Goal: Information Seeking & Learning: Learn about a topic

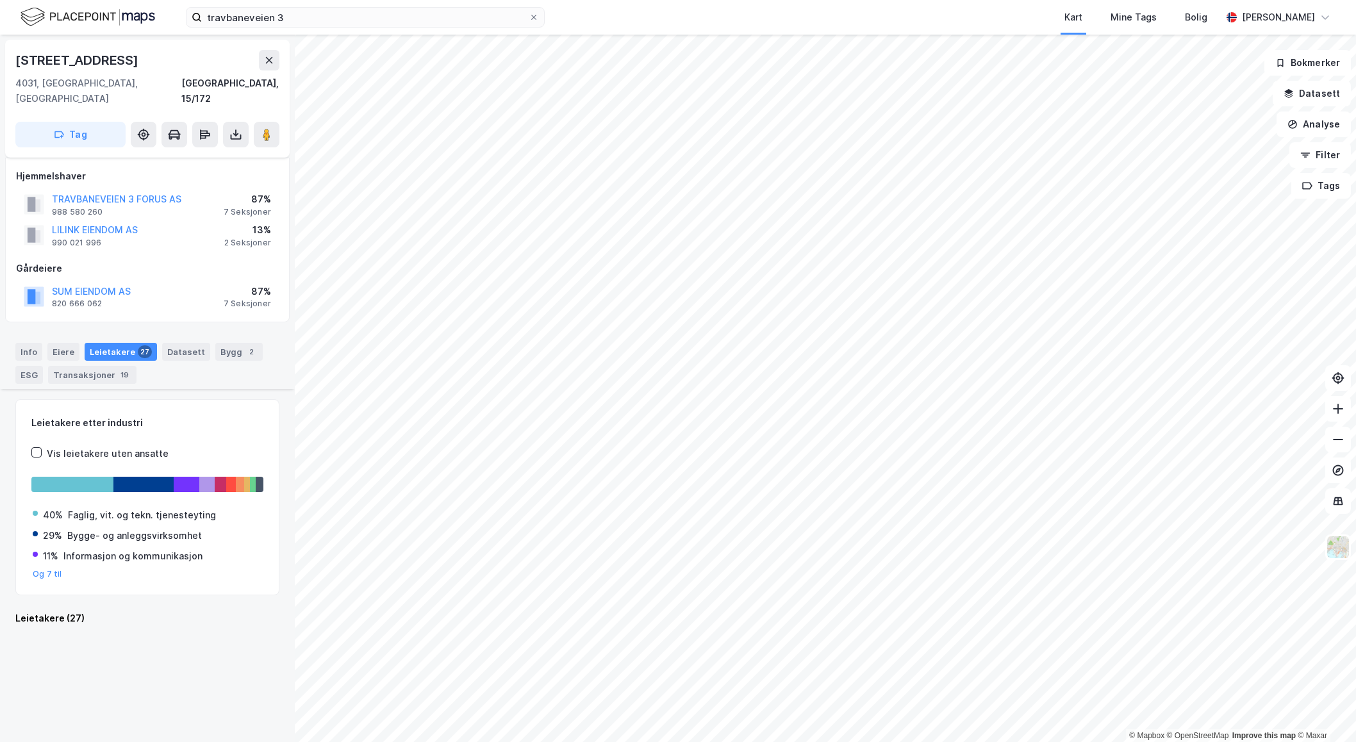
scroll to position [2406, 0]
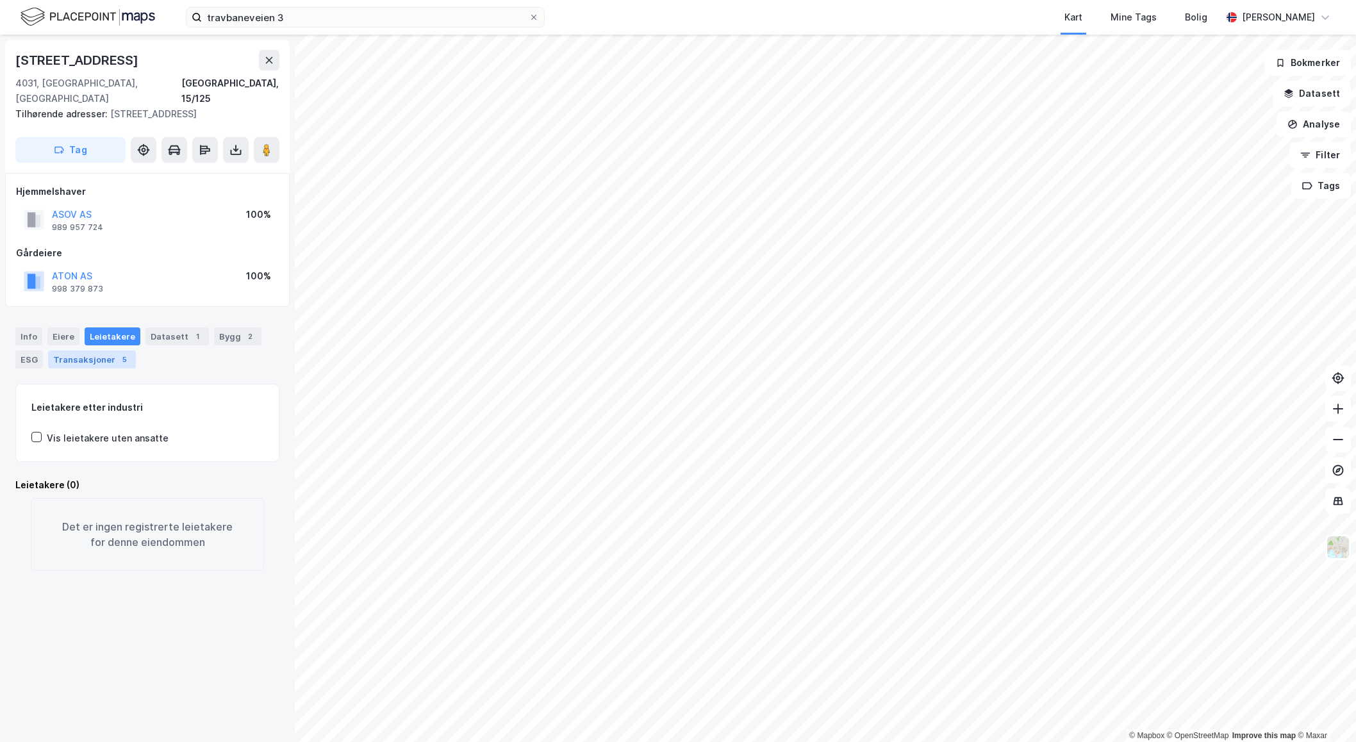
click at [99, 351] on div "Transaksjoner 5" at bounding box center [92, 360] width 88 height 18
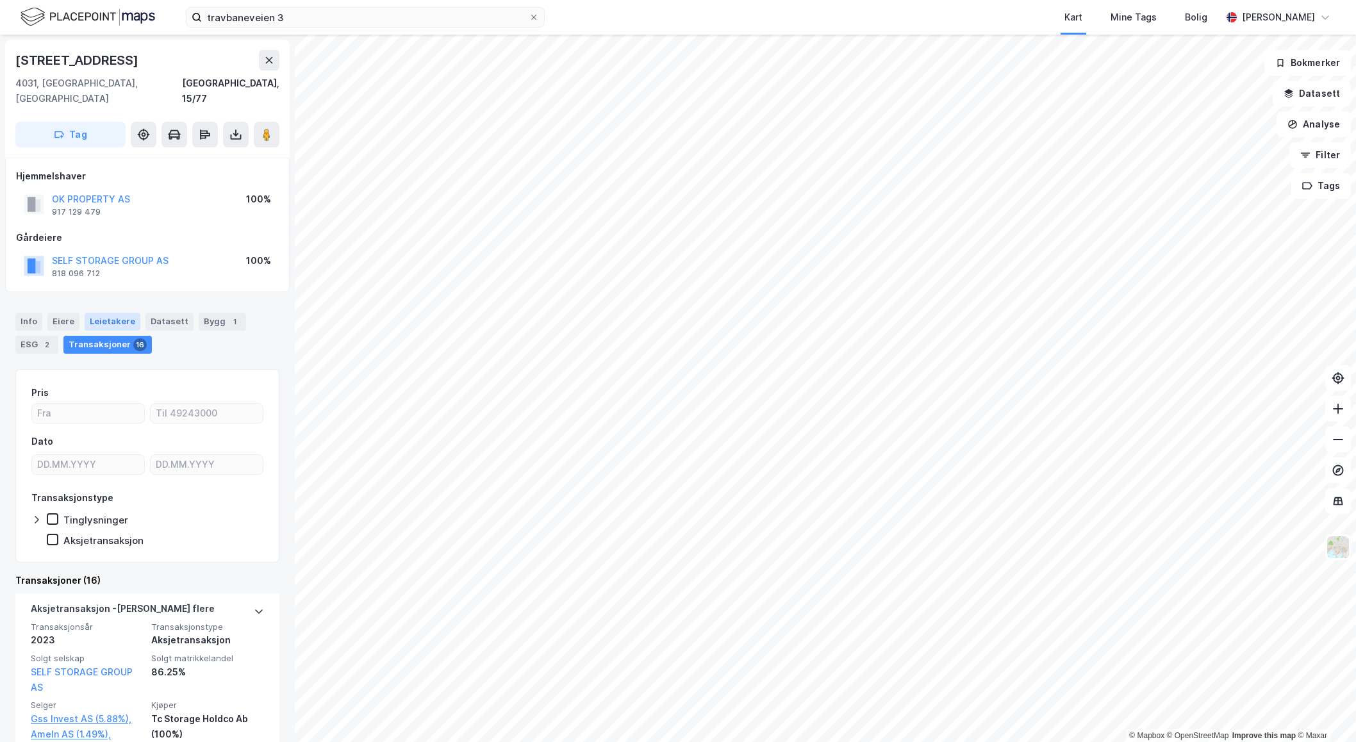
click at [111, 313] on div "Leietakere" at bounding box center [113, 322] width 56 height 18
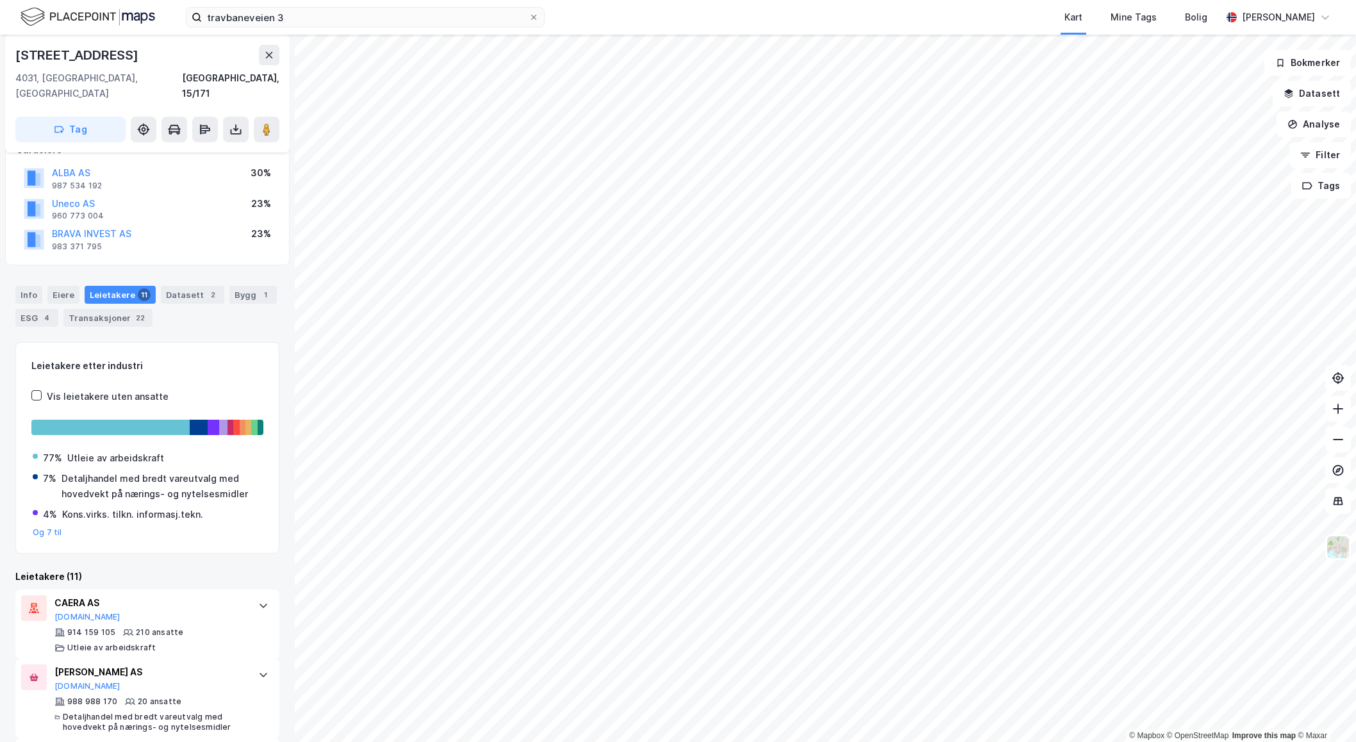
scroll to position [67, 0]
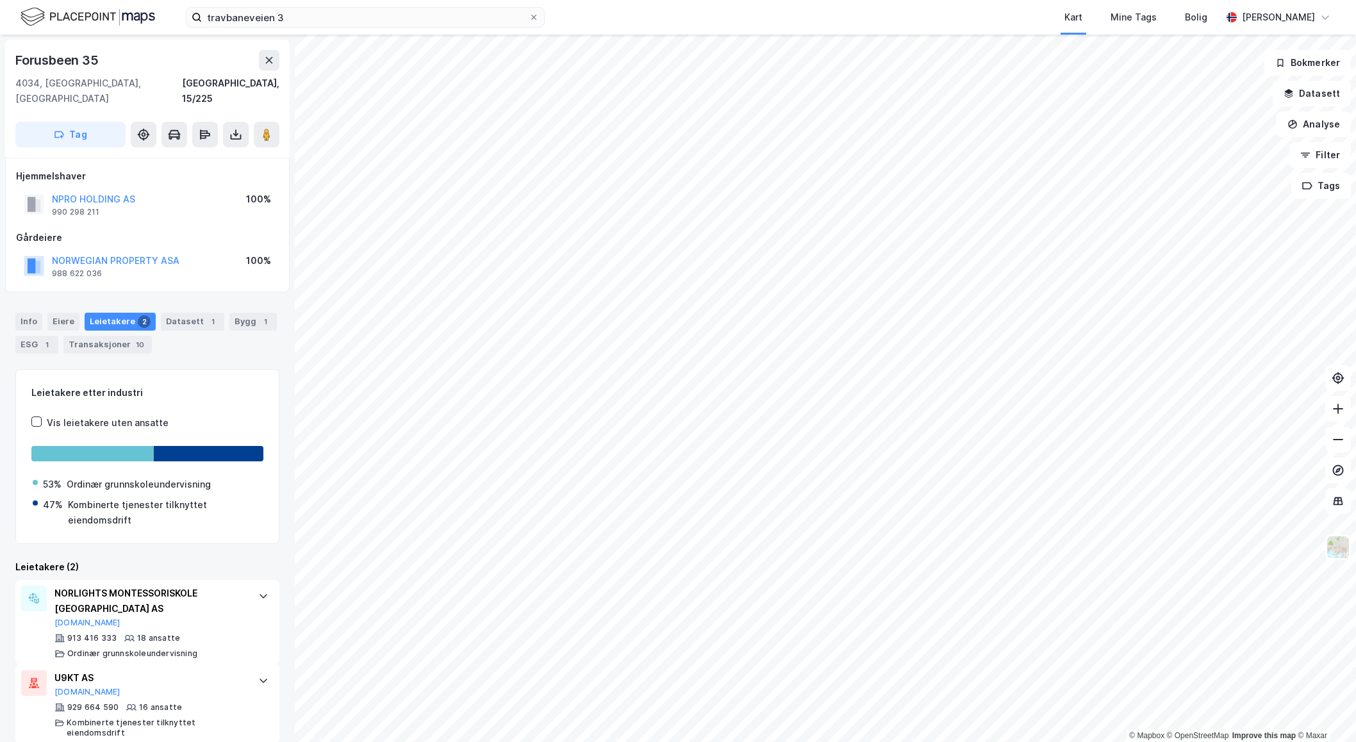
scroll to position [2, 0]
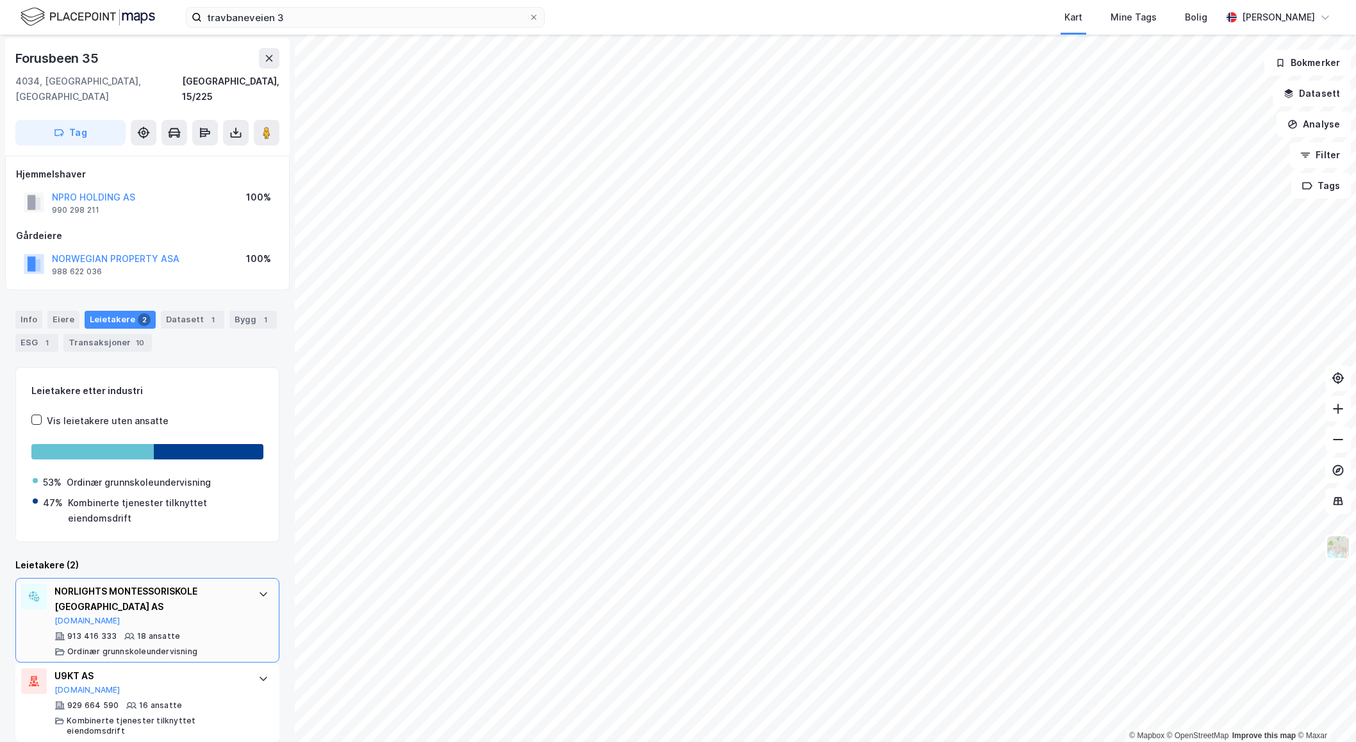
click at [199, 631] on div "913 416 333 18 ansatte Ordinær grunnskoleundervisning" at bounding box center [149, 644] width 191 height 26
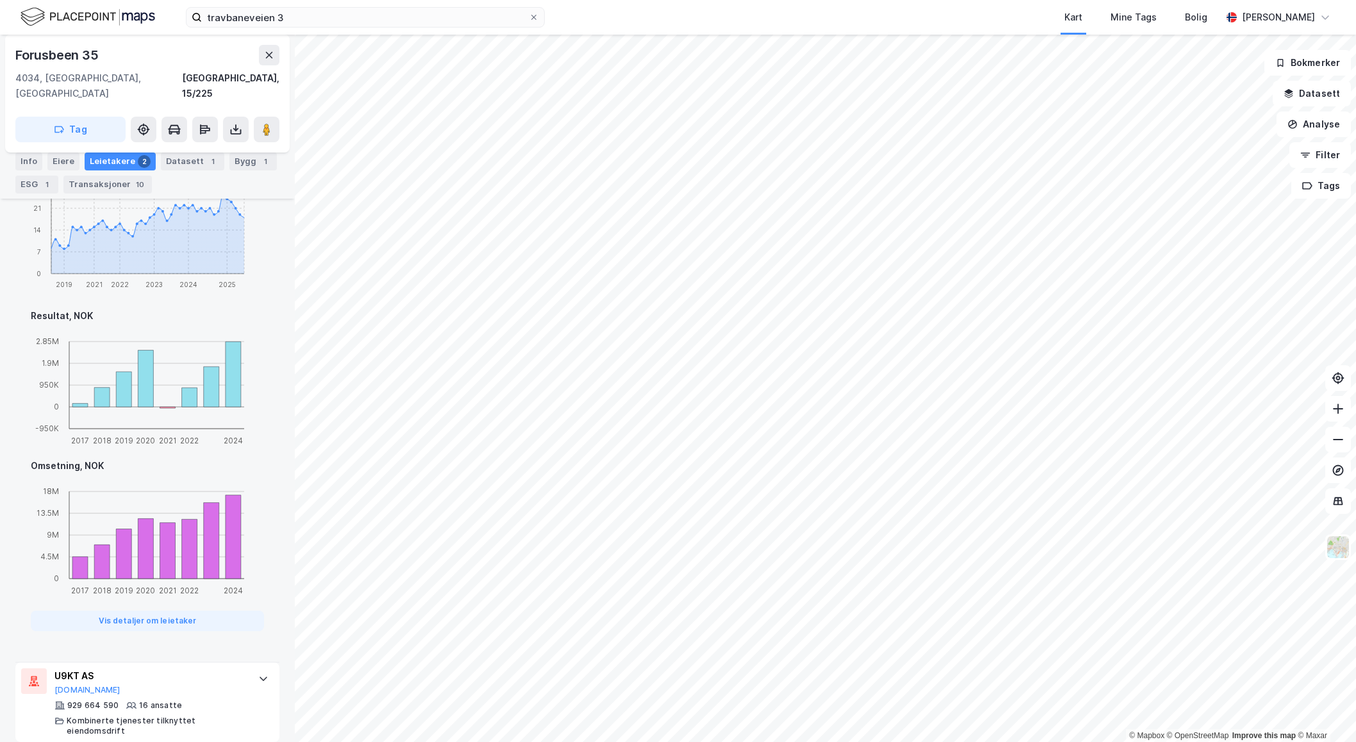
scroll to position [0, 0]
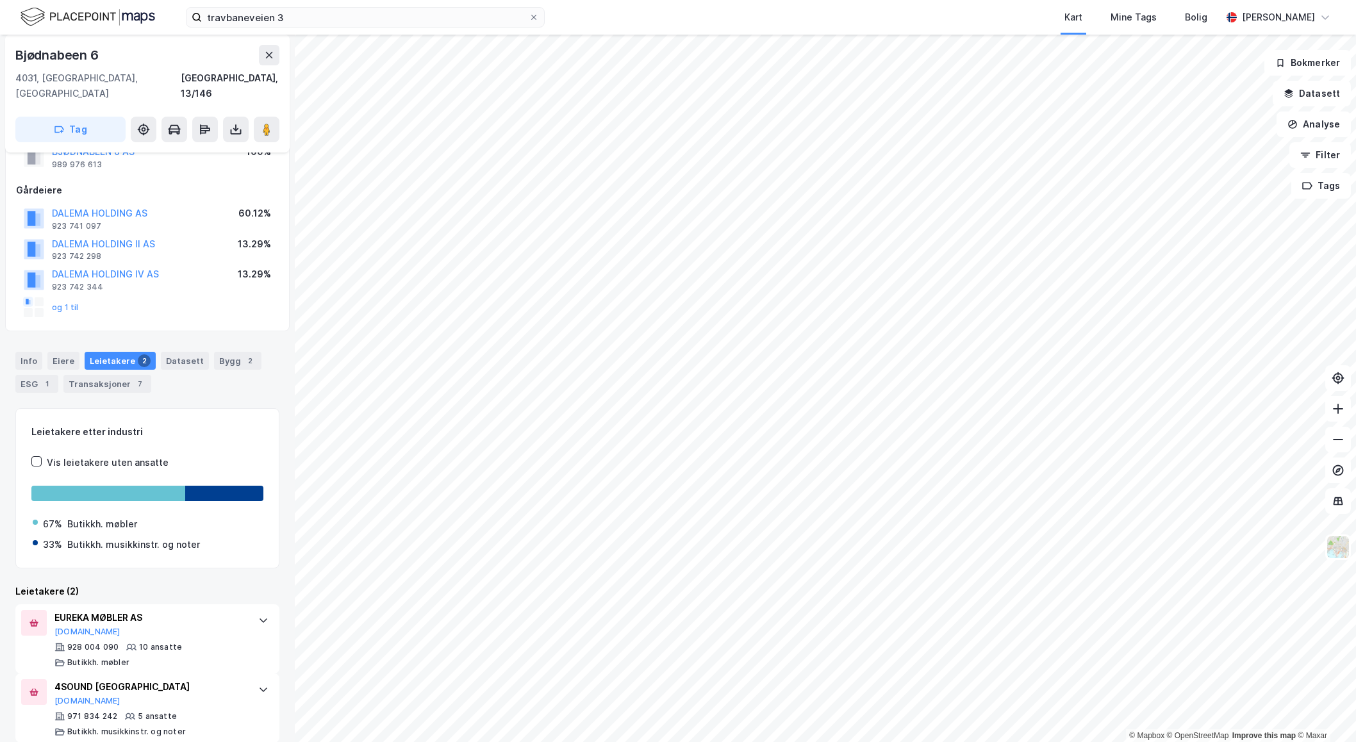
scroll to position [48, 0]
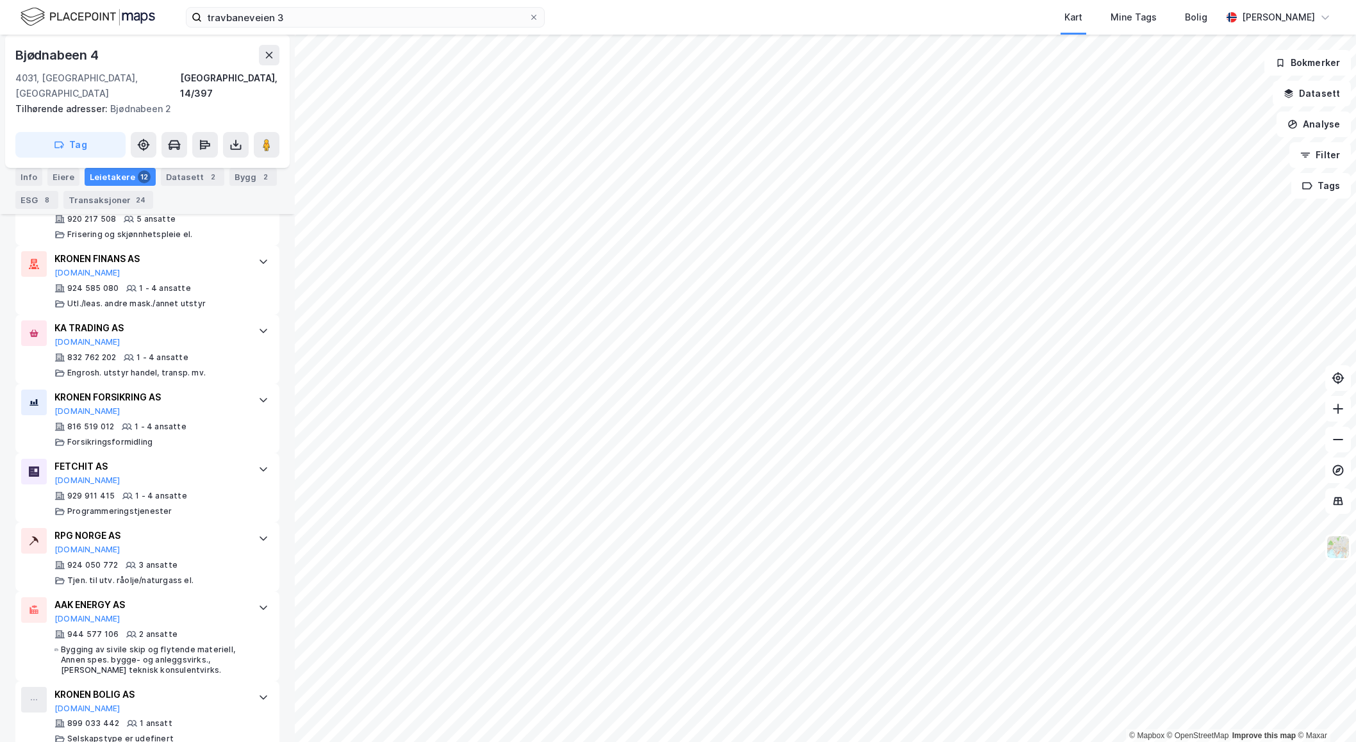
scroll to position [766, 0]
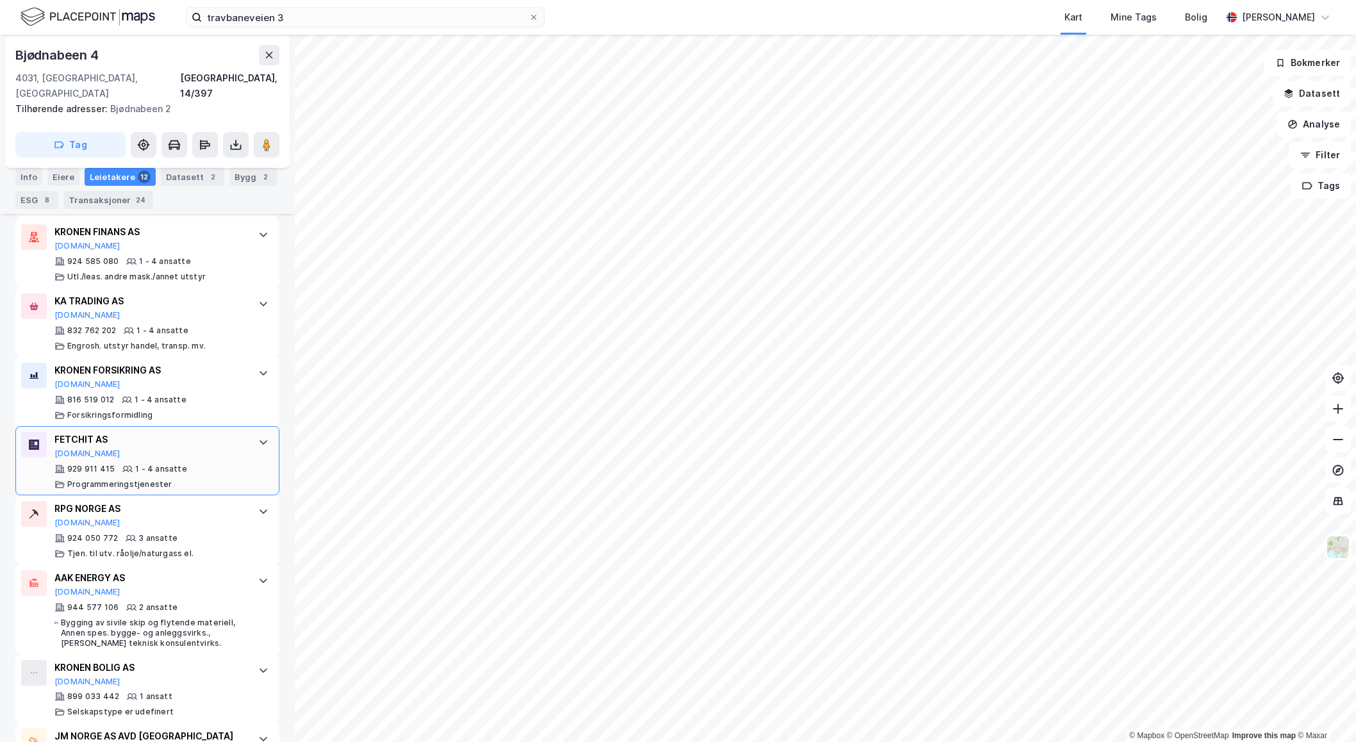
click at [251, 465] on div "FETCHIT AS [DOMAIN_NAME] 929 911 415 1 - 4 ansatte Programmeringstjenester" at bounding box center [147, 460] width 264 height 69
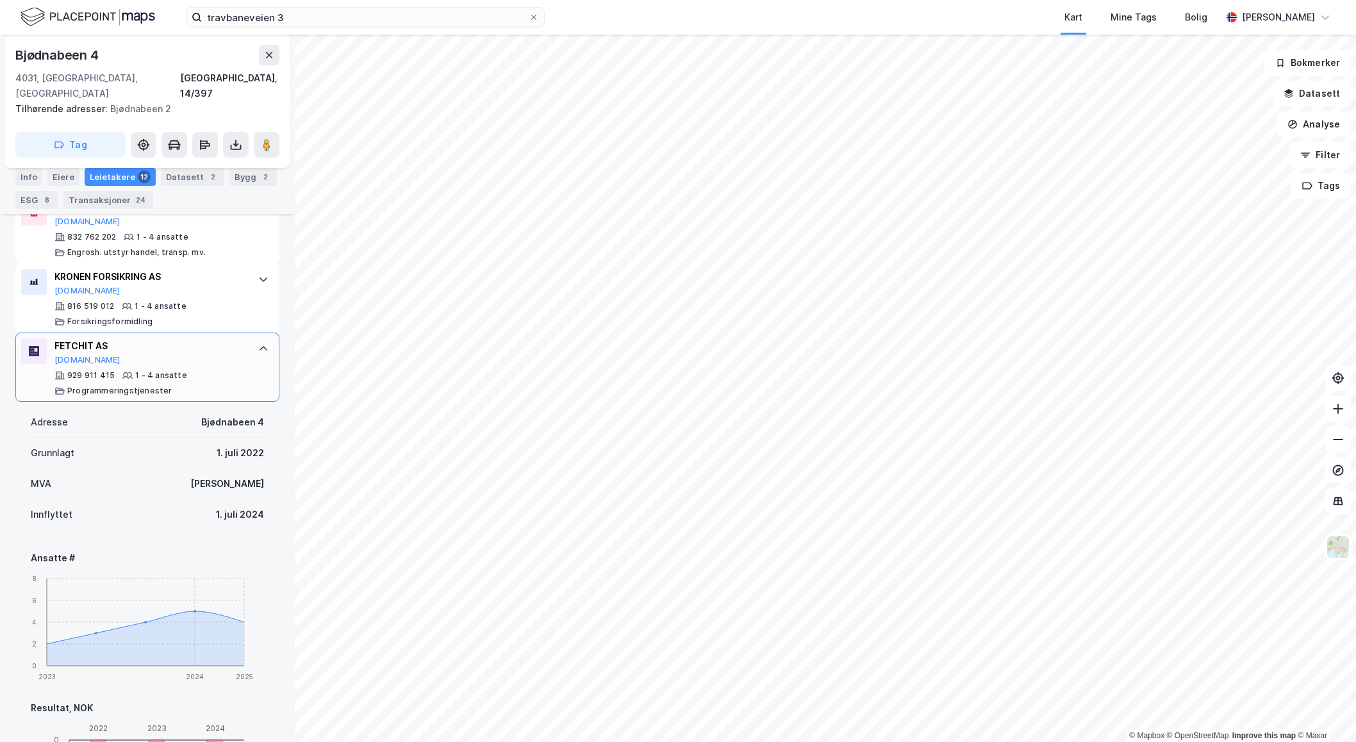
scroll to position [870, 0]
